Goal: Obtain resource: Download file/media

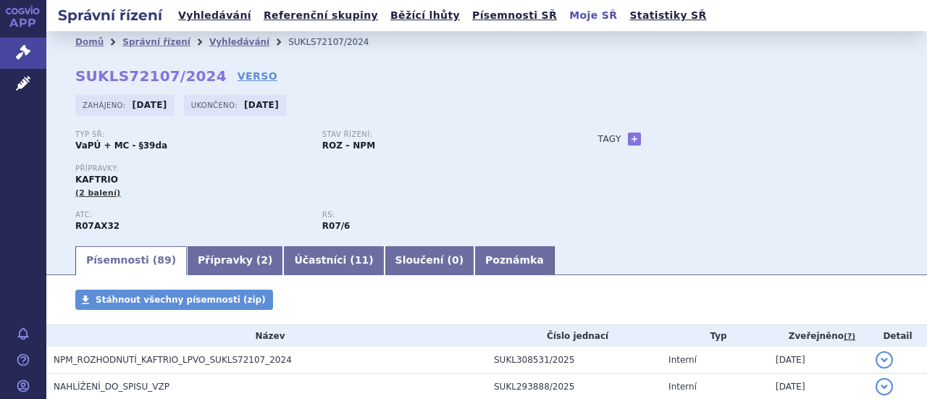
click at [565, 17] on link "Moje SŘ" at bounding box center [593, 16] width 57 height 20
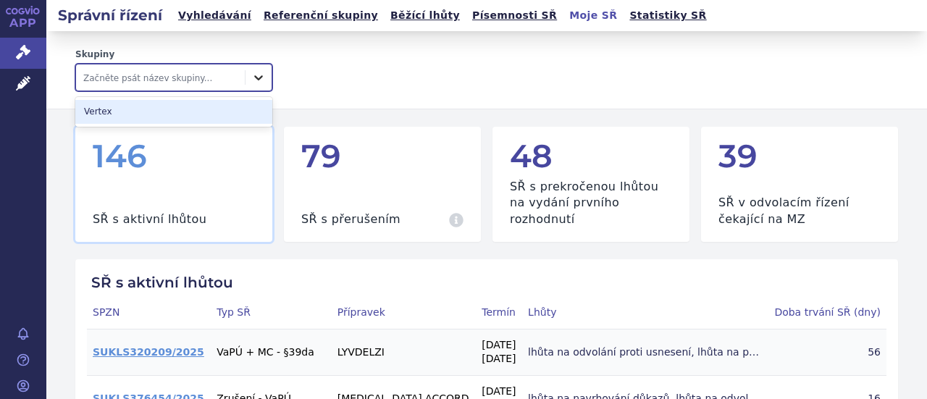
click at [252, 80] on icon at bounding box center [258, 77] width 14 height 14
click at [104, 112] on div "Vertex" at bounding box center [173, 112] width 197 height 24
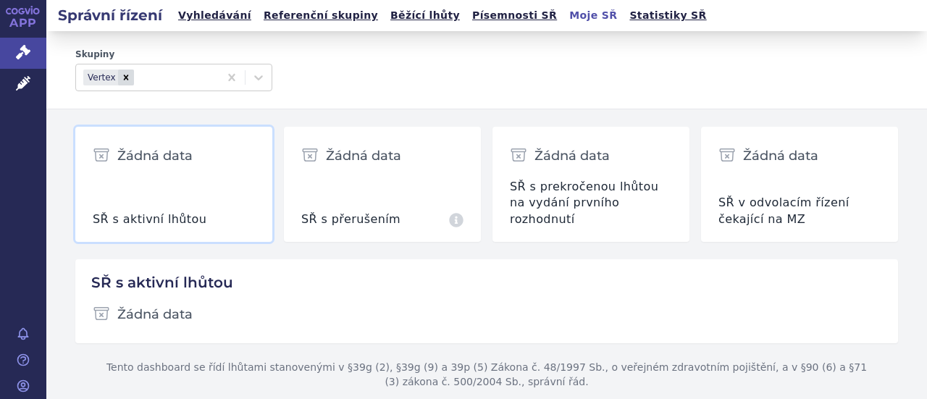
click at [218, 8] on link "Vyhledávání" at bounding box center [215, 16] width 82 height 20
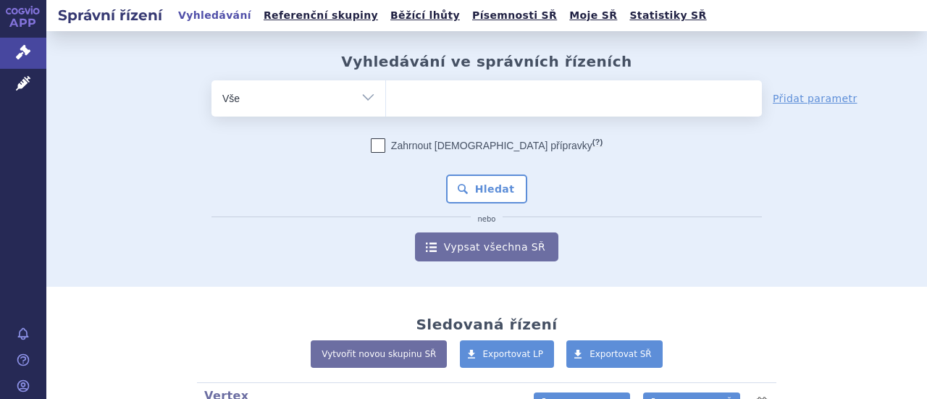
click at [301, 96] on select "Vše Spisová značka Typ SŘ Přípravek/SUKL kód Účastník/Držitel" at bounding box center [299, 96] width 174 height 33
select select "filter-file-number"
click at [212, 80] on select "Vše Spisová značka Typ SŘ Přípravek/SUKL kód Účastník/Držitel" at bounding box center [299, 96] width 174 height 33
click at [411, 101] on ul at bounding box center [574, 95] width 376 height 30
click at [386, 101] on select at bounding box center [385, 98] width 1 height 36
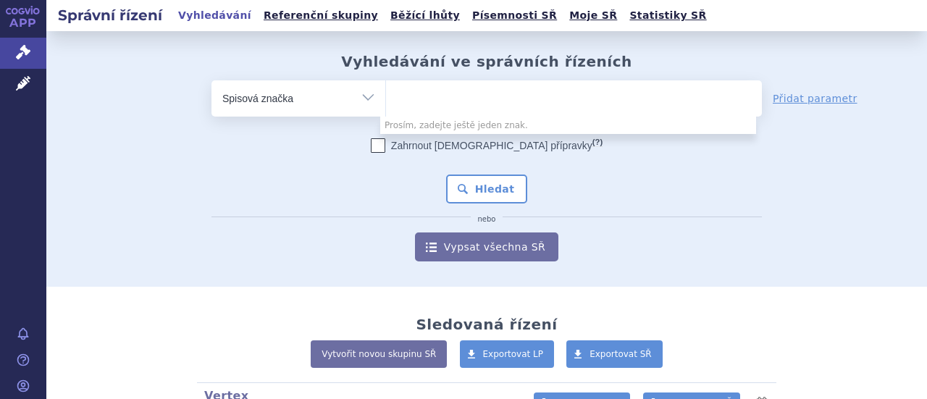
drag, startPoint x: 406, startPoint y: 101, endPoint x: 393, endPoint y: 101, distance: 13.0
click at [397, 101] on input "search" at bounding box center [401, 97] width 8 height 18
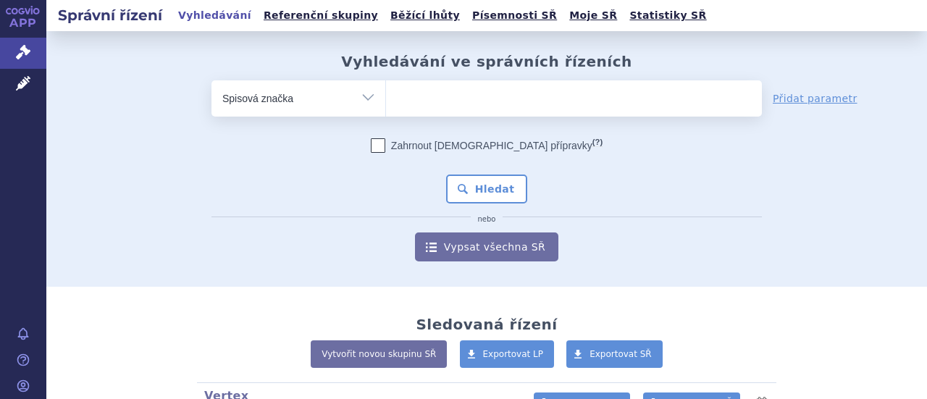
paste input "SUKLS395502/2025"
type input "SUKLS395502/2025"
select select "SUKLS395502/2025"
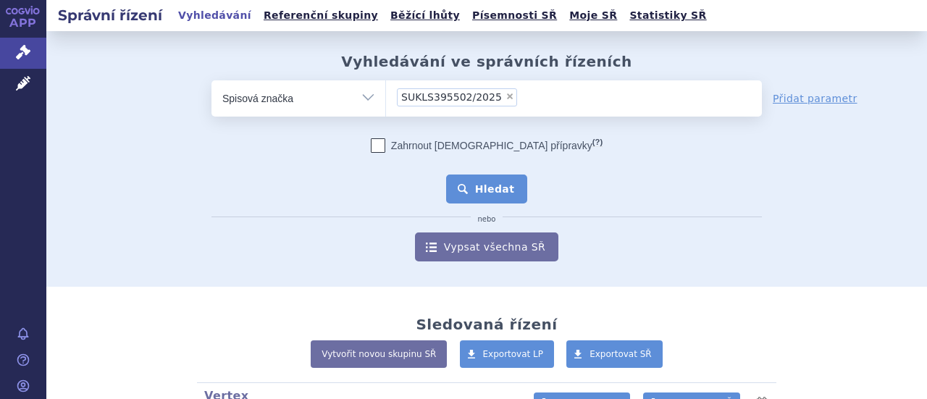
click at [479, 195] on button "Hledat" at bounding box center [487, 189] width 82 height 29
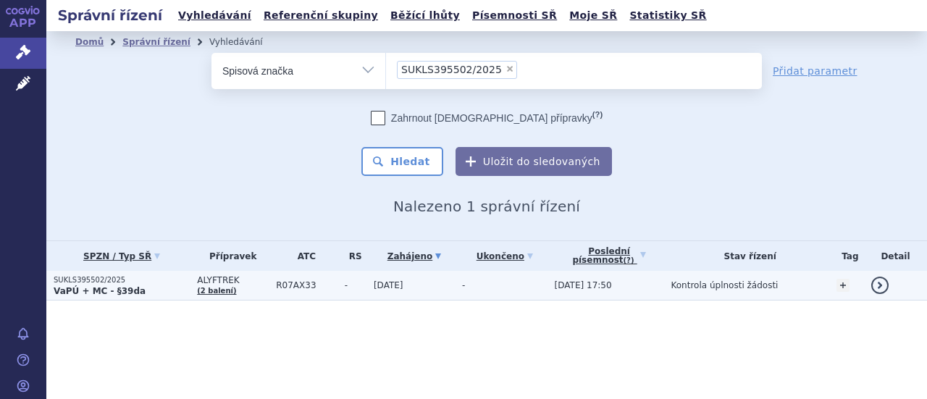
click at [75, 282] on p "SUKLS395502/2025" at bounding box center [122, 280] width 136 height 10
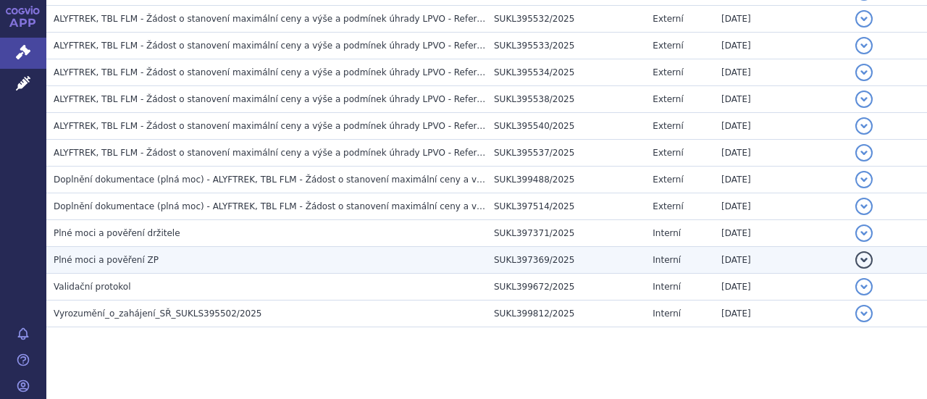
scroll to position [449, 0]
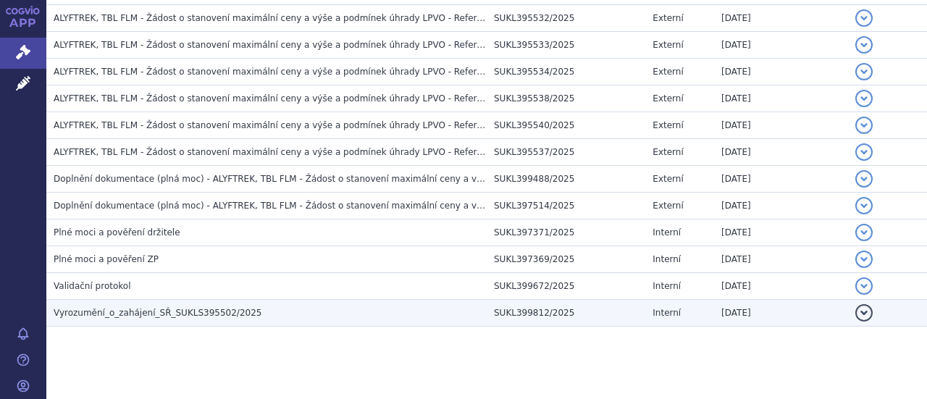
click at [209, 312] on span "Vyrozumění_o_zahájení_SŘ_SUKLS395502/2025" at bounding box center [158, 313] width 208 height 10
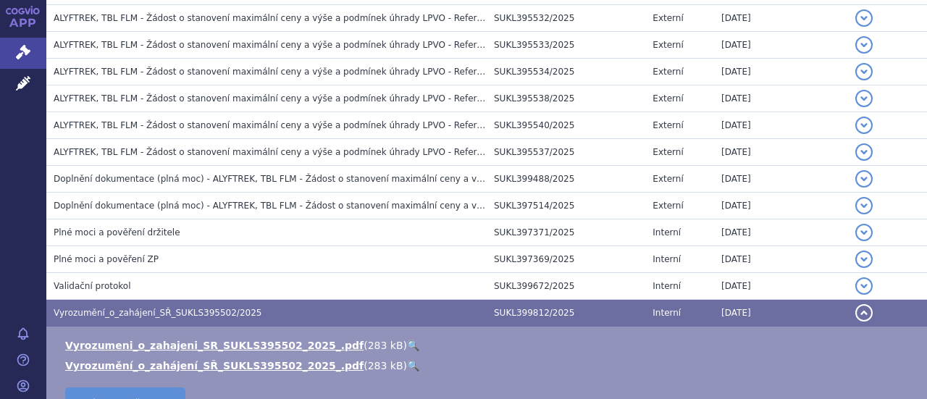
scroll to position [569, 0]
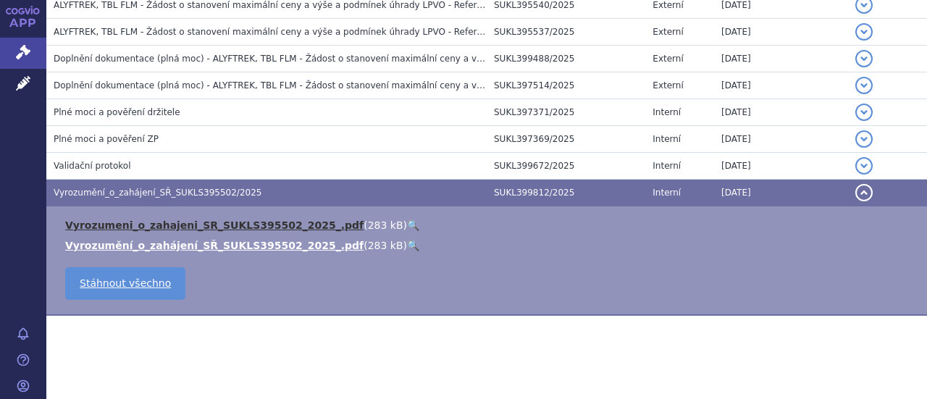
click at [201, 225] on link "Vyrozumeni_o_zahajeni_SR_SUKLS395502_2025_.pdf" at bounding box center [214, 225] width 298 height 12
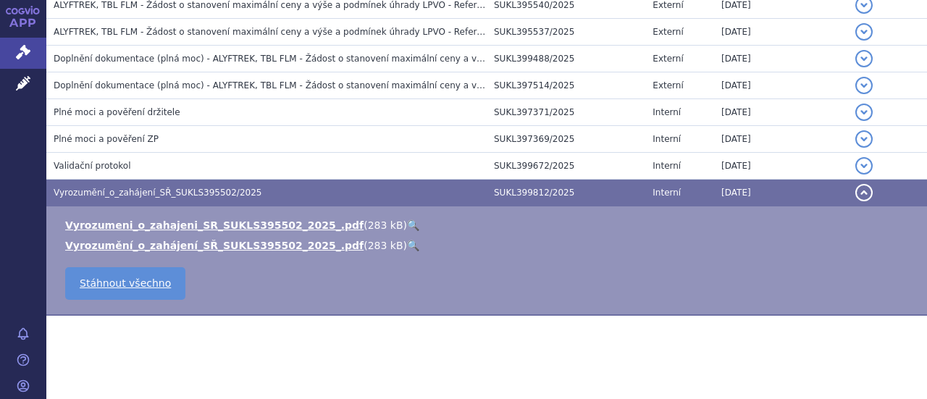
scroll to position [529, 0]
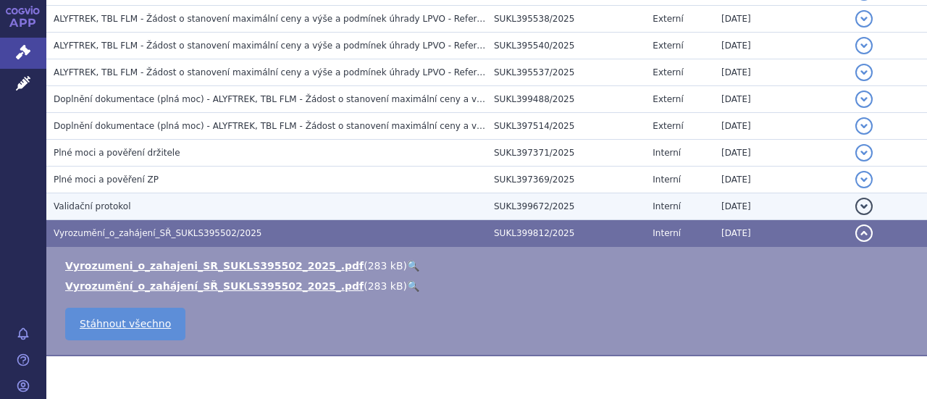
click at [113, 207] on span "Validační protokol" at bounding box center [93, 206] width 78 height 10
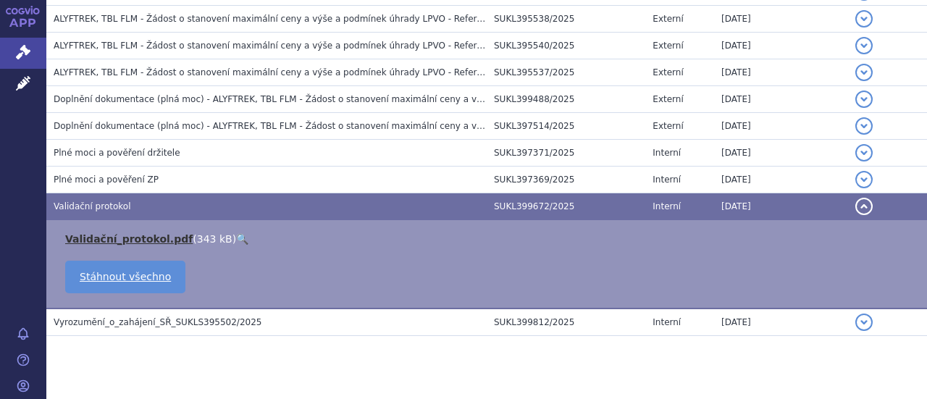
click at [116, 234] on link "Validační_protokol.pdf" at bounding box center [128, 239] width 127 height 12
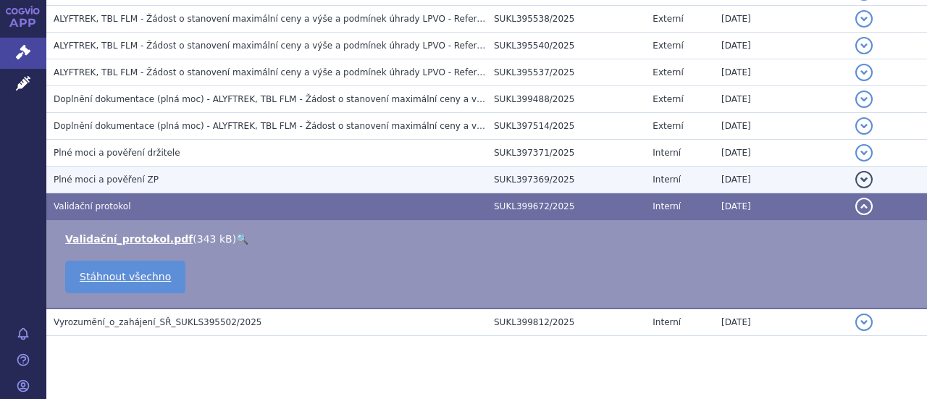
click at [115, 177] on span "Plné moci a pověření ZP" at bounding box center [106, 180] width 105 height 10
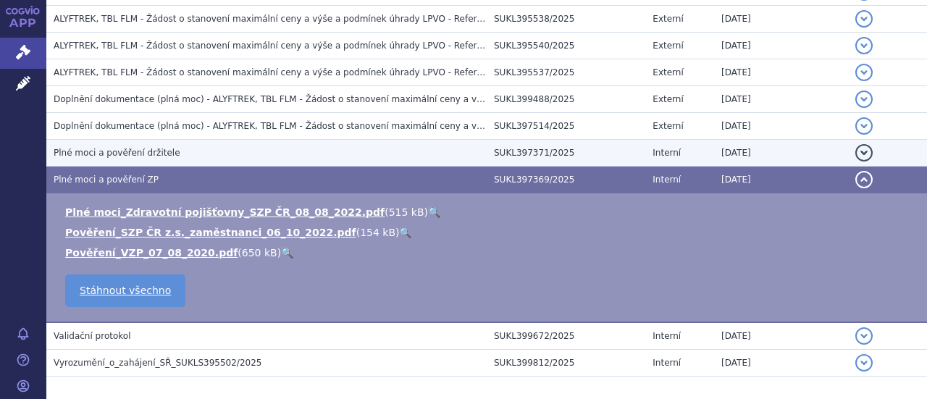
click at [143, 151] on span "Plné moci a pověření držitele" at bounding box center [117, 153] width 127 height 10
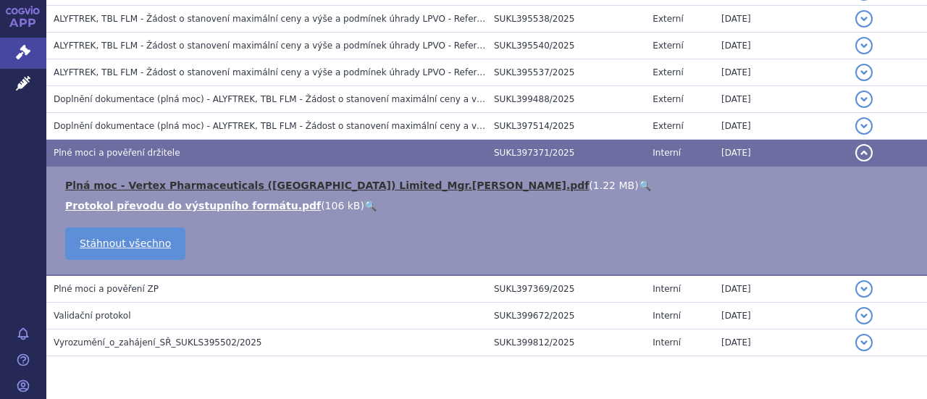
click at [216, 182] on link "Plná moc - Vertex Pharmaceuticals ([GEOGRAPHIC_DATA]) Limited_Mgr.[PERSON_NAME]…" at bounding box center [327, 186] width 524 height 12
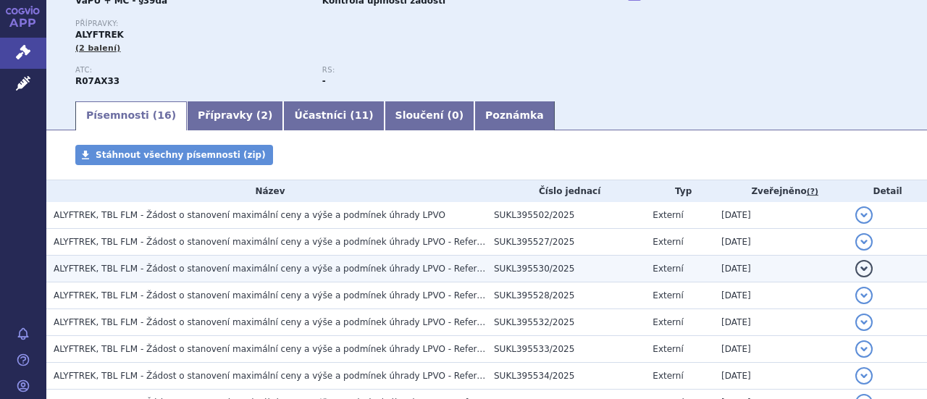
scroll to position [0, 0]
